Goal: Task Accomplishment & Management: Manage account settings

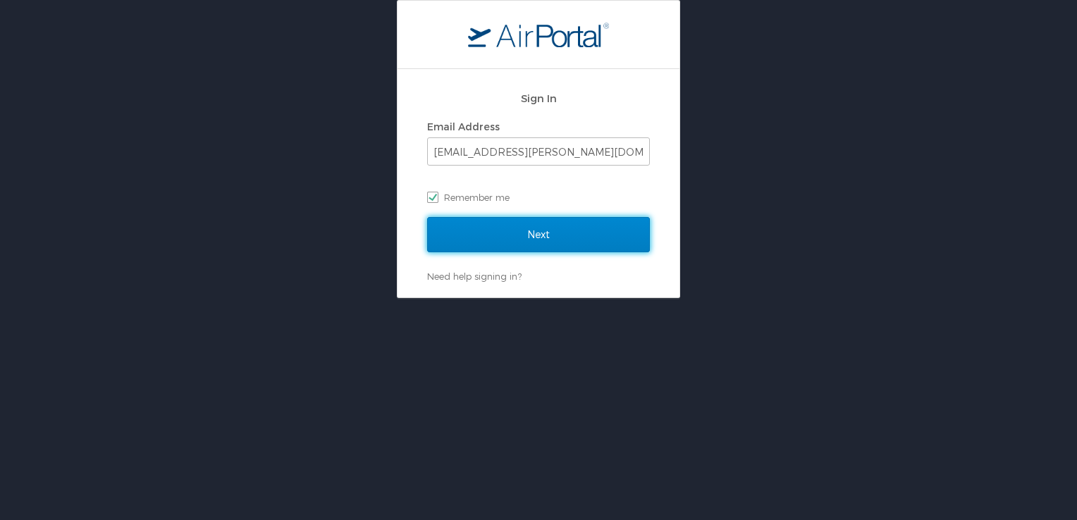
click at [540, 235] on input "Next" at bounding box center [538, 234] width 223 height 35
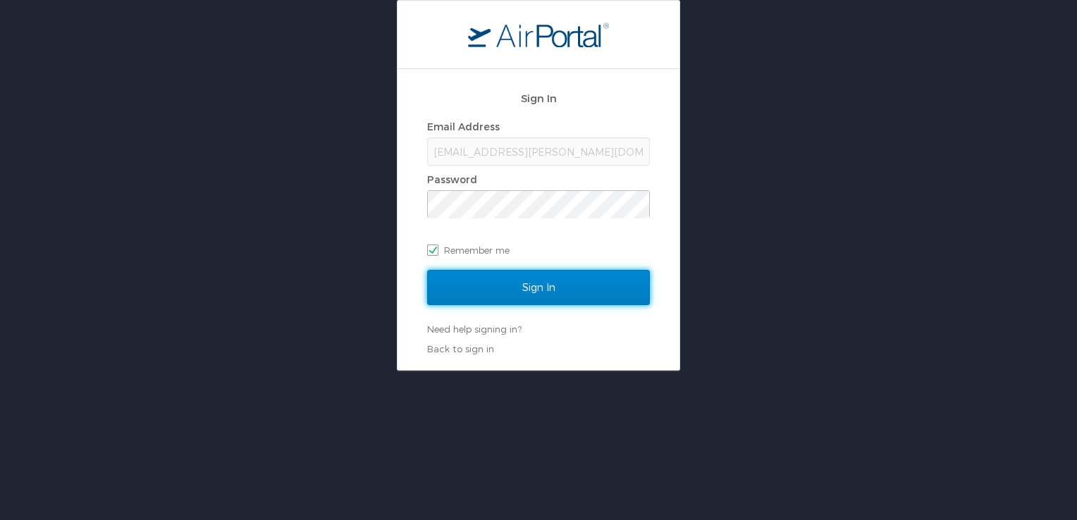
click at [533, 283] on input "Sign In" at bounding box center [538, 287] width 223 height 35
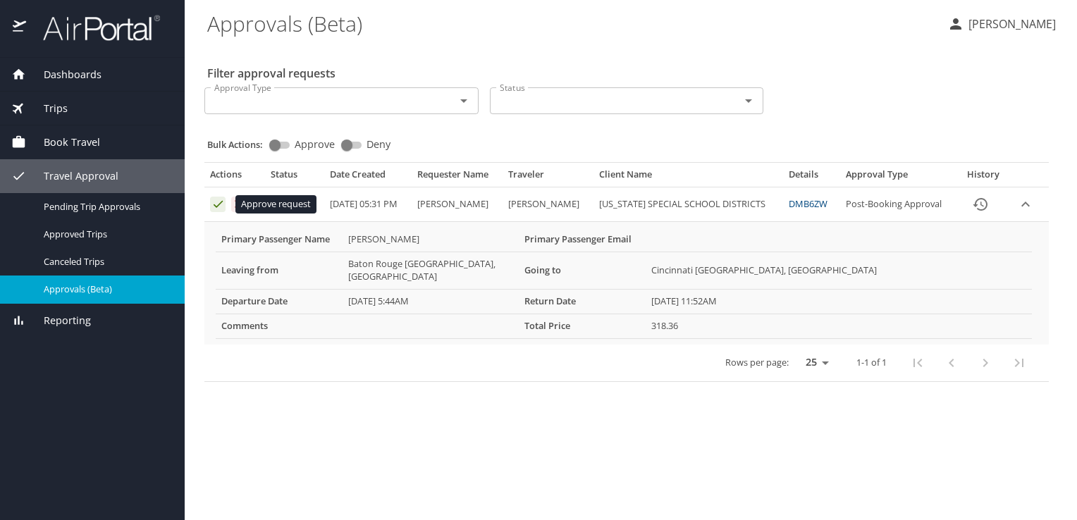
click at [214, 205] on icon "Approval table" at bounding box center [218, 204] width 9 height 7
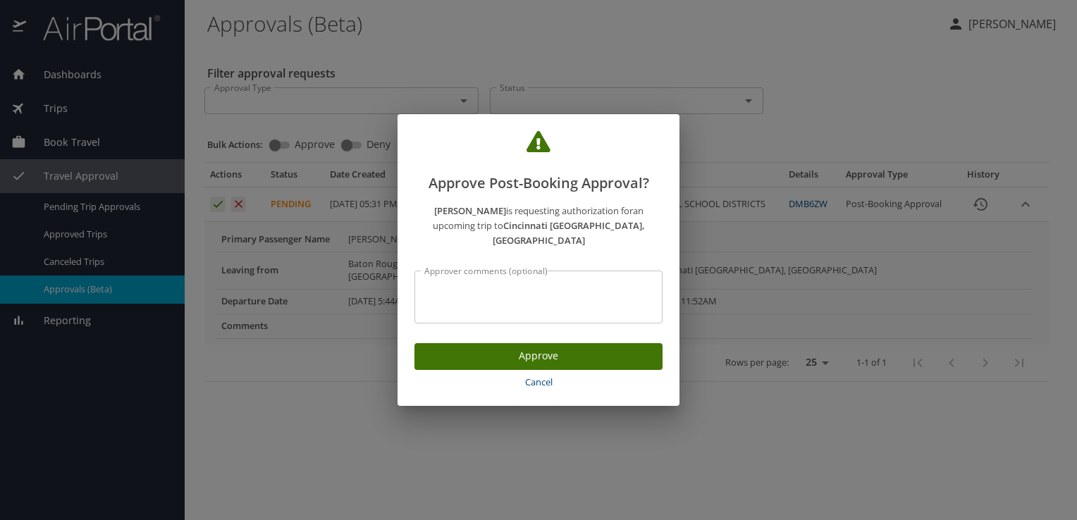
click at [541, 350] on span "Approve" at bounding box center [539, 356] width 226 height 18
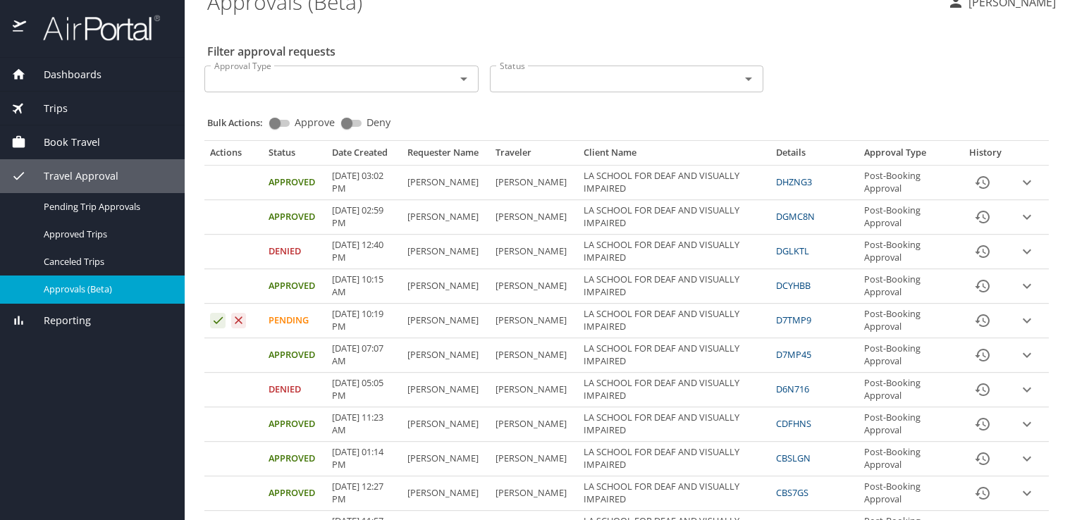
scroll to position [20, 0]
click at [242, 323] on icon "Approval table" at bounding box center [238, 321] width 13 height 13
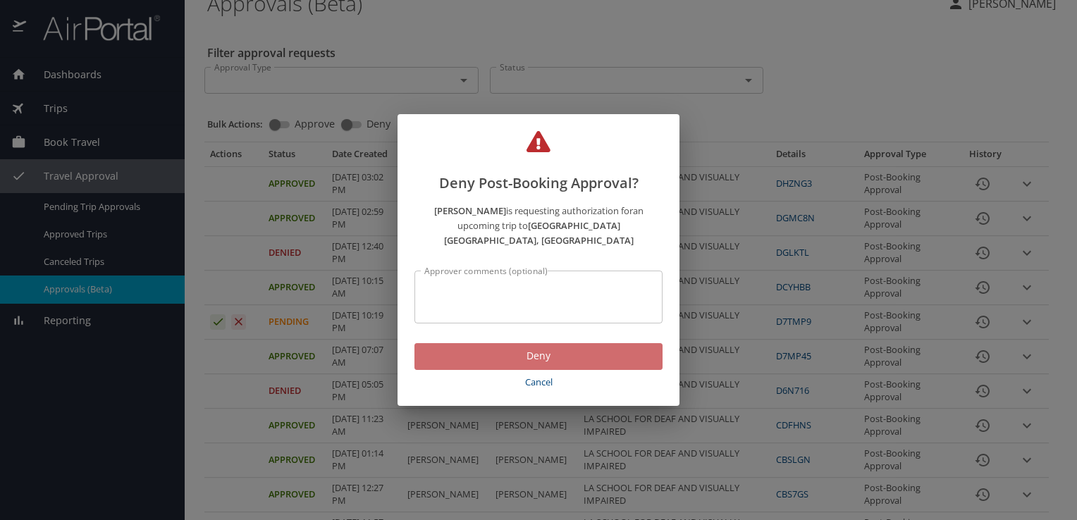
click at [538, 347] on span "Deny" at bounding box center [539, 356] width 226 height 18
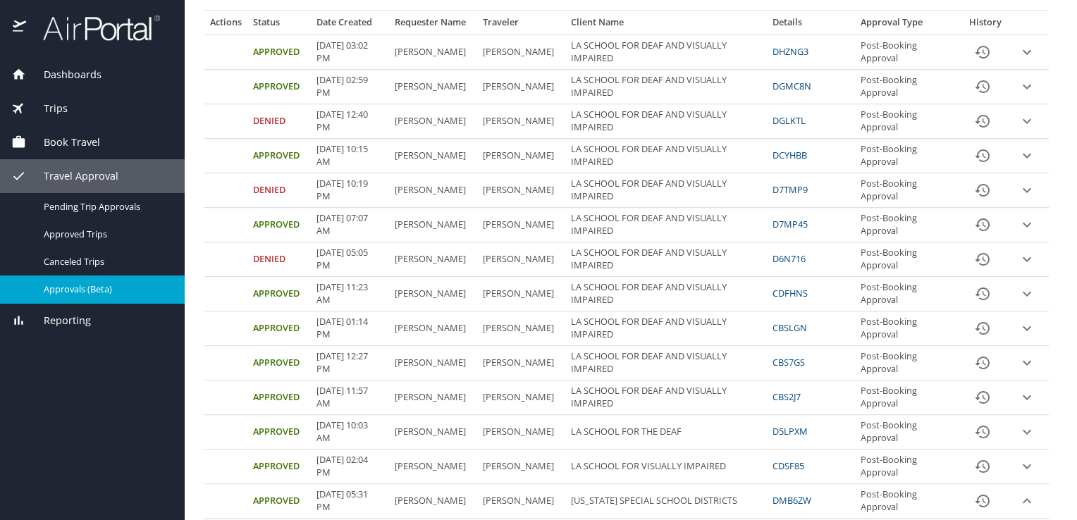
scroll to position [0, 0]
